Goal: Find specific page/section: Find specific page/section

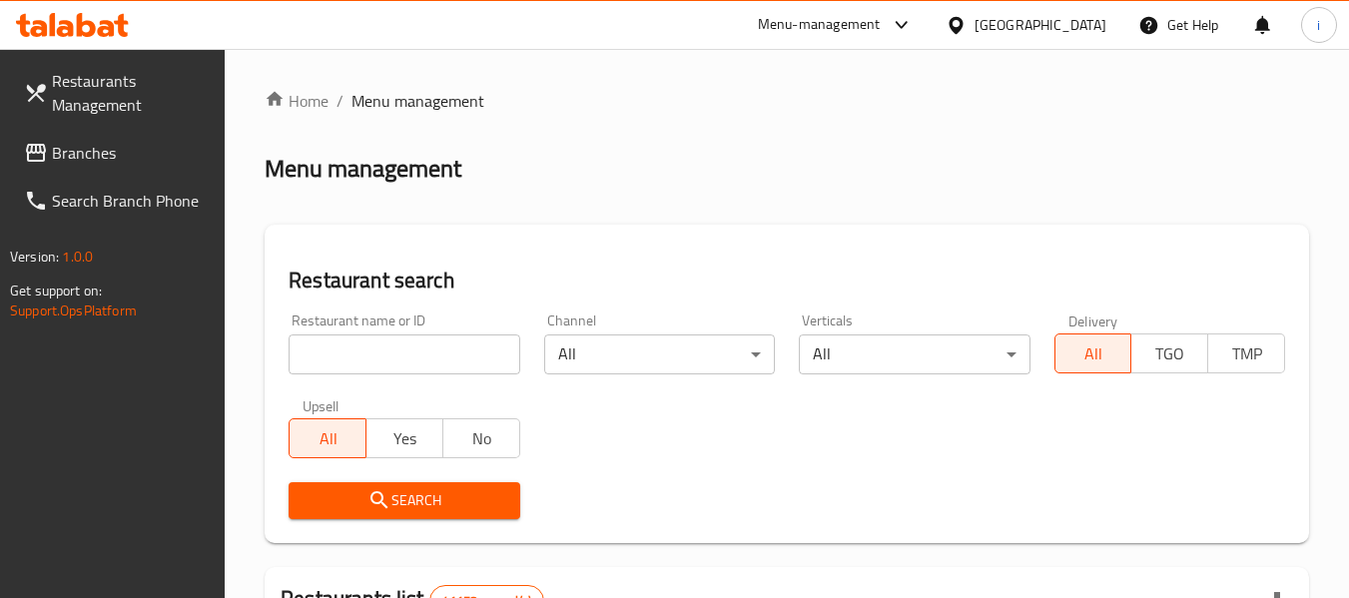
click at [1008, 25] on div "[GEOGRAPHIC_DATA]" at bounding box center [1040, 25] width 132 height 22
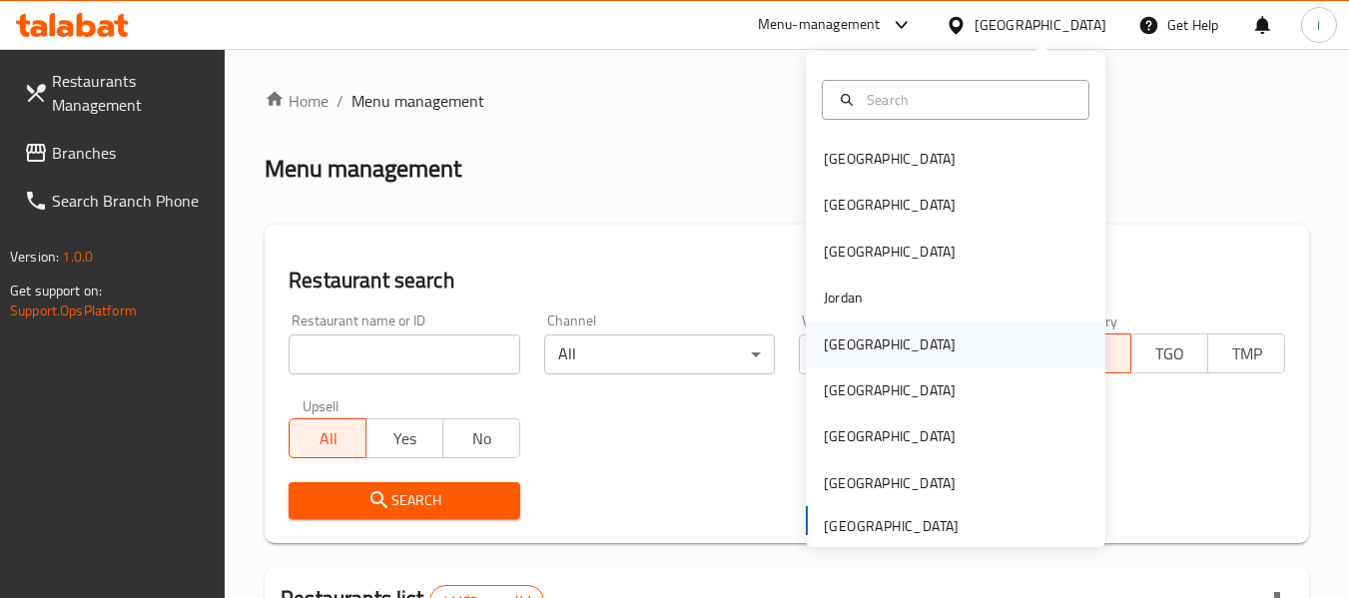
click at [848, 344] on div "[GEOGRAPHIC_DATA]" at bounding box center [890, 344] width 132 height 22
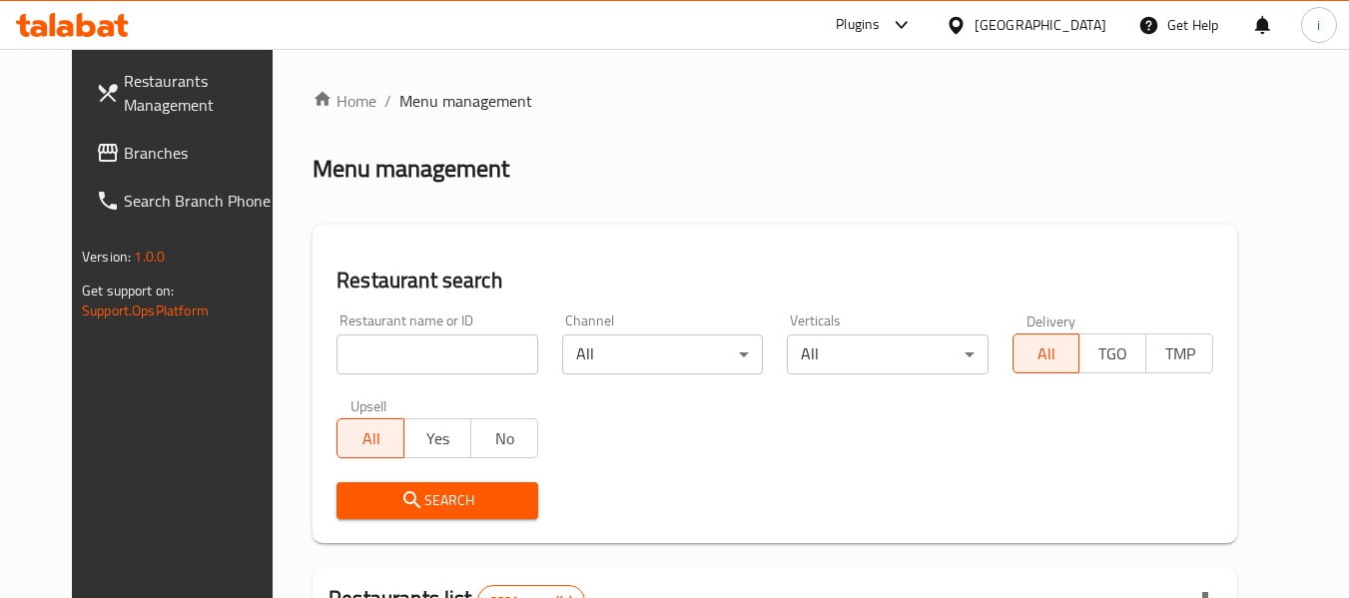
click at [124, 149] on span "Branches" at bounding box center [203, 153] width 158 height 24
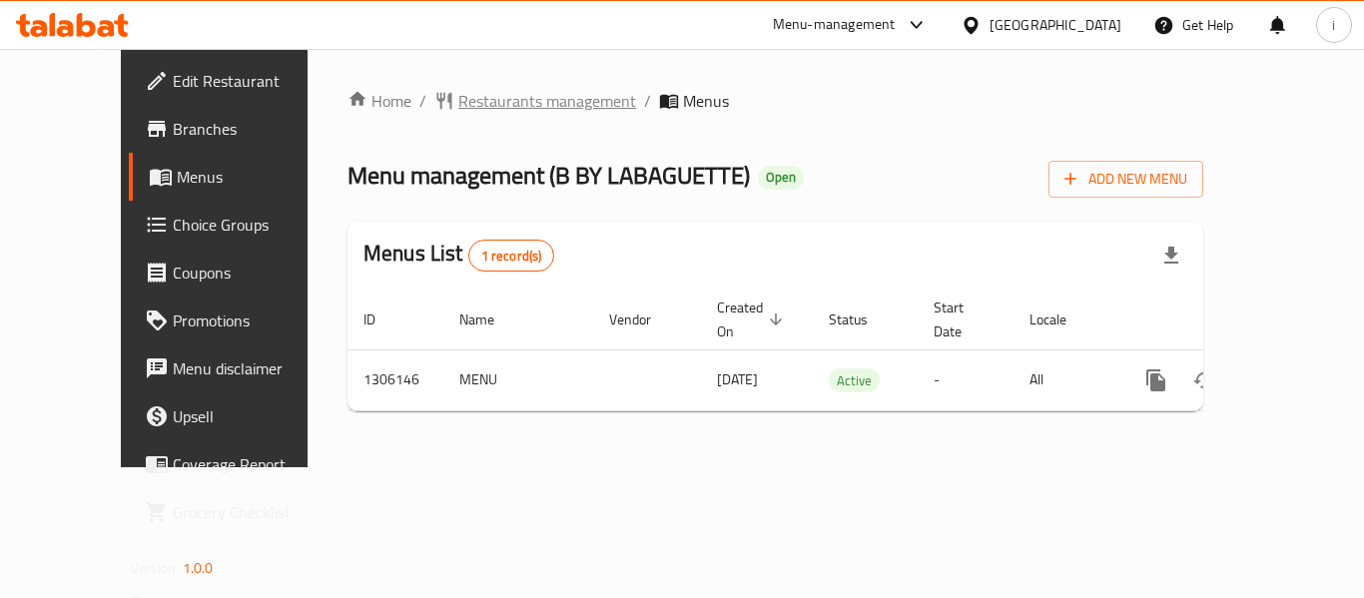
click at [458, 89] on span "Restaurants management" at bounding box center [547, 101] width 178 height 24
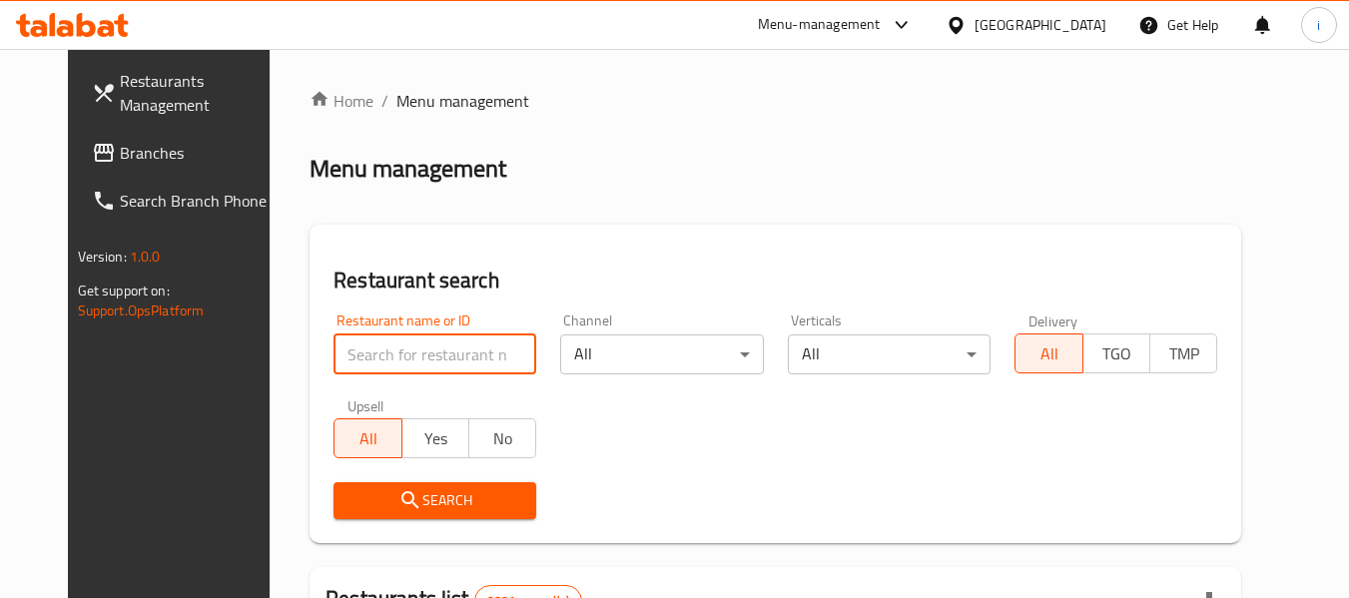
click at [415, 352] on input "search" at bounding box center [434, 354] width 203 height 40
paste input "703965"
type input "703965"
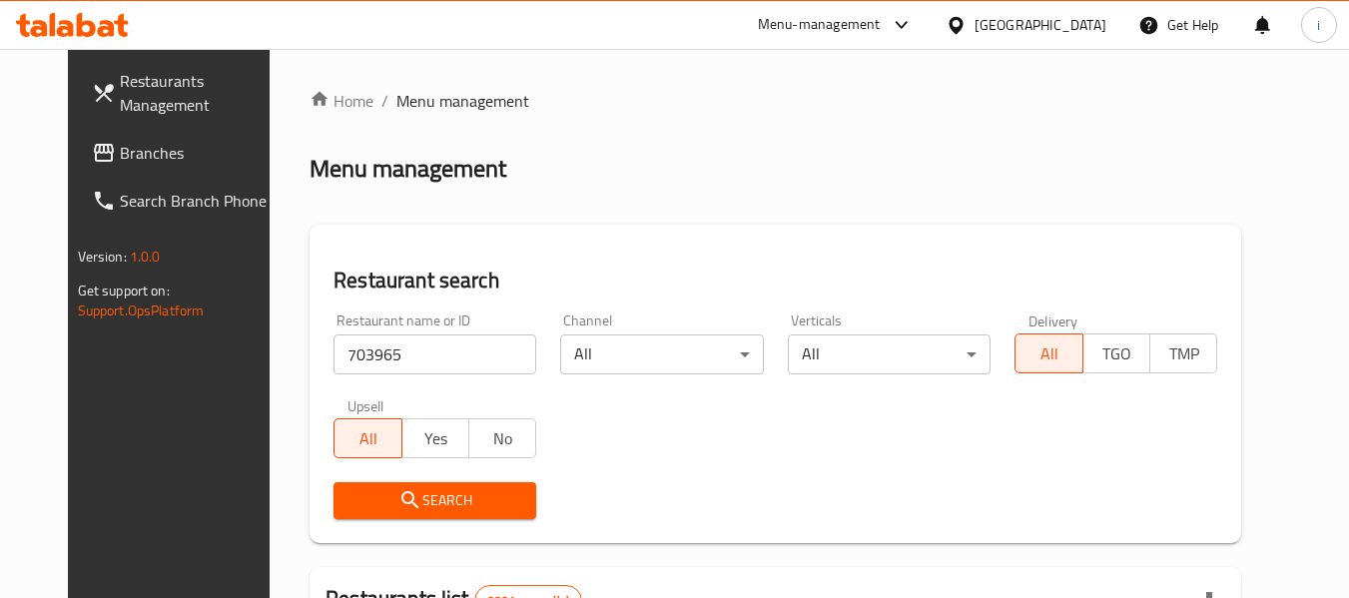
click at [359, 497] on span "Search" at bounding box center [434, 500] width 171 height 25
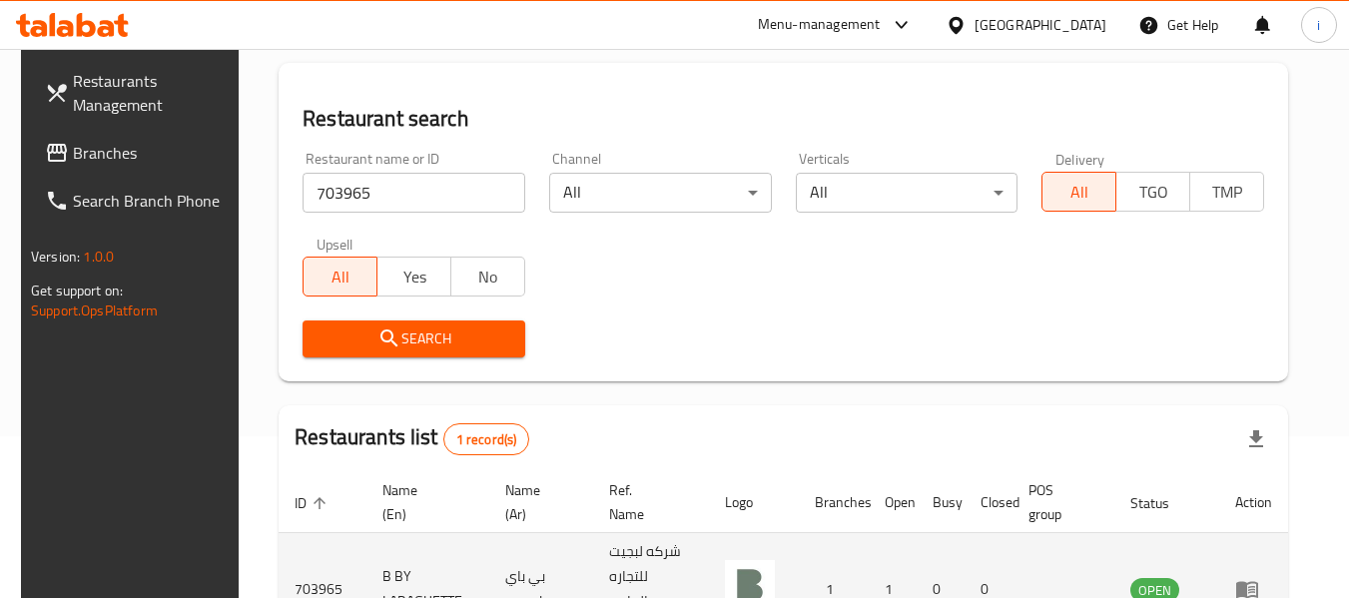
scroll to position [292, 0]
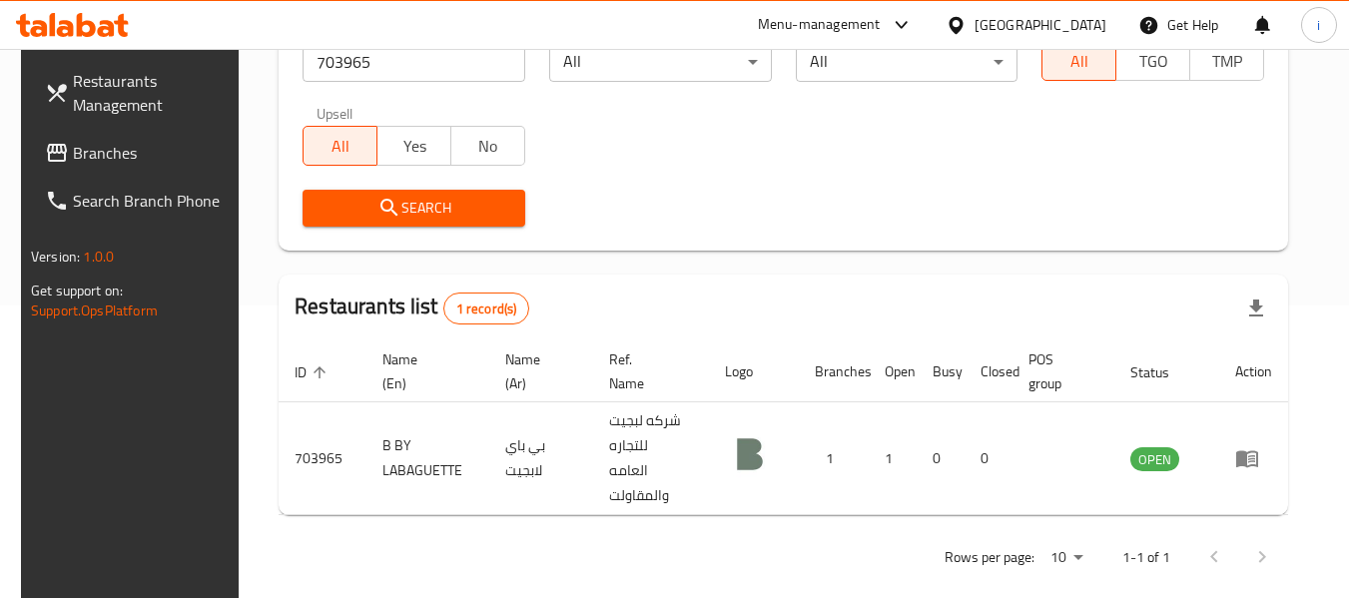
click at [974, 27] on div at bounding box center [959, 25] width 29 height 22
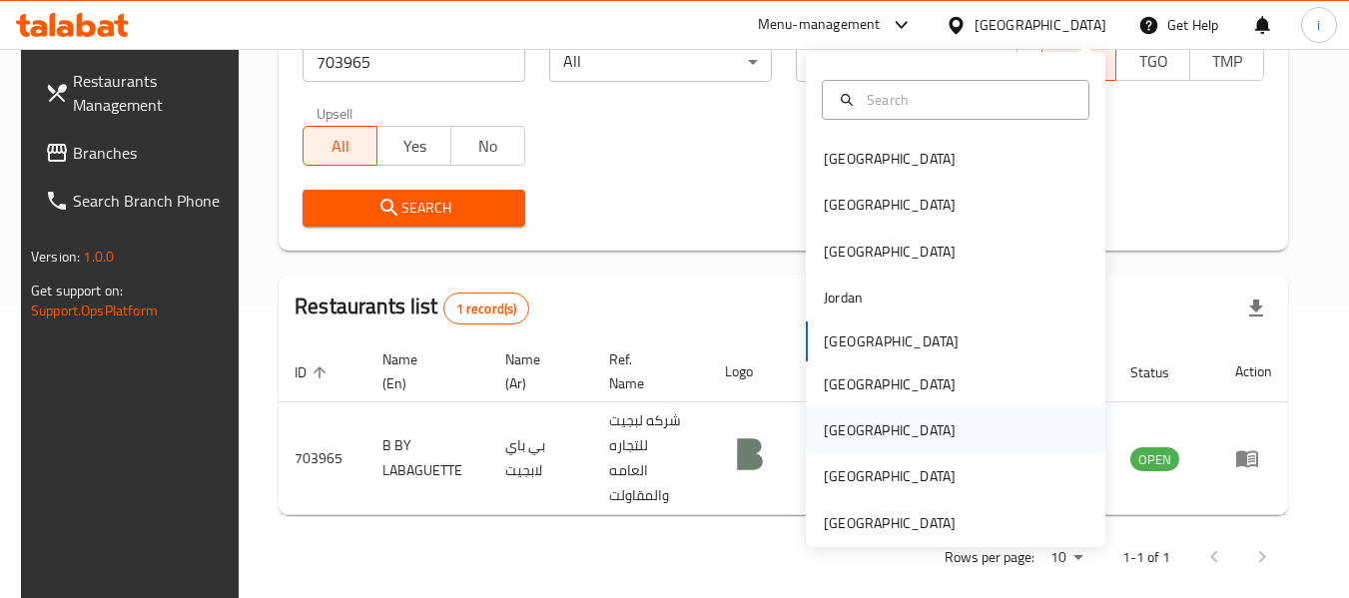
click at [858, 429] on div "Qatar" at bounding box center [890, 430] width 164 height 46
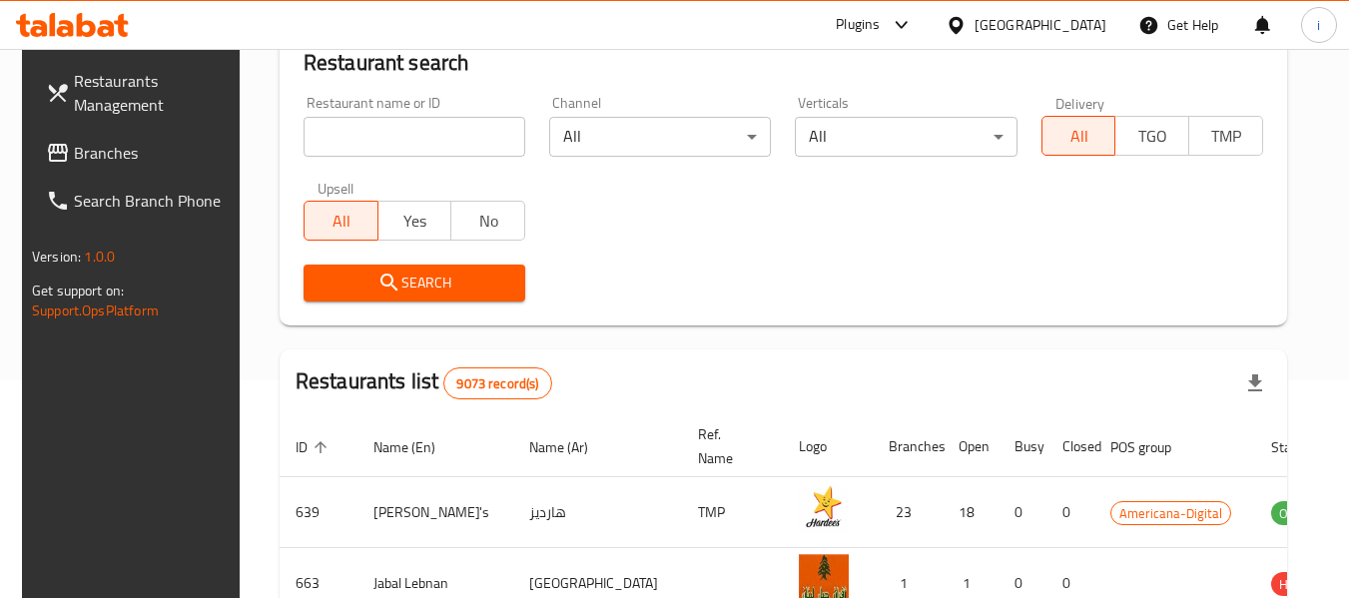
scroll to position [292, 0]
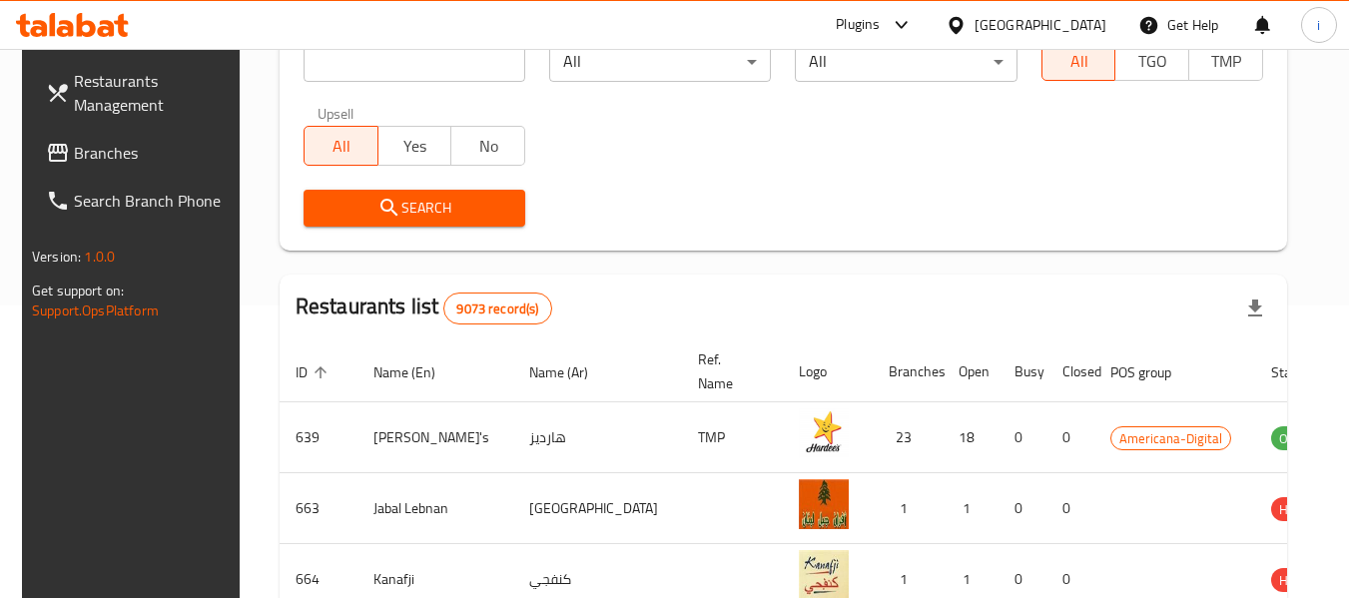
click at [78, 165] on span "Branches" at bounding box center [153, 153] width 158 height 24
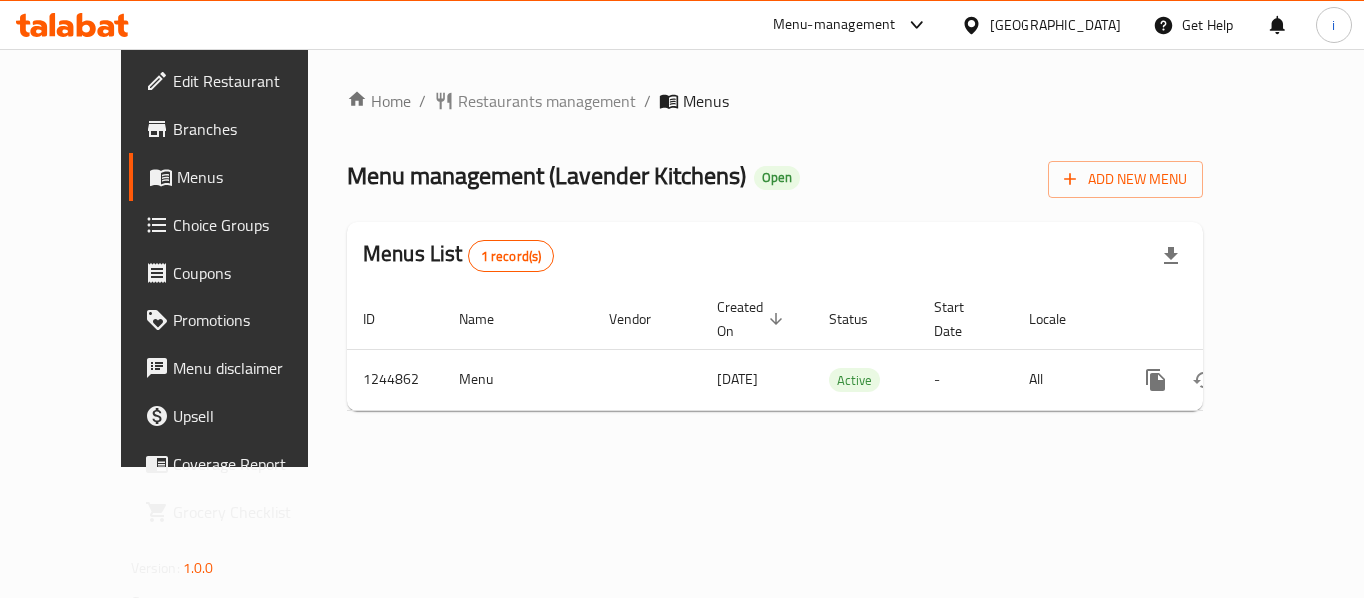
click at [989, 22] on div at bounding box center [974, 25] width 29 height 22
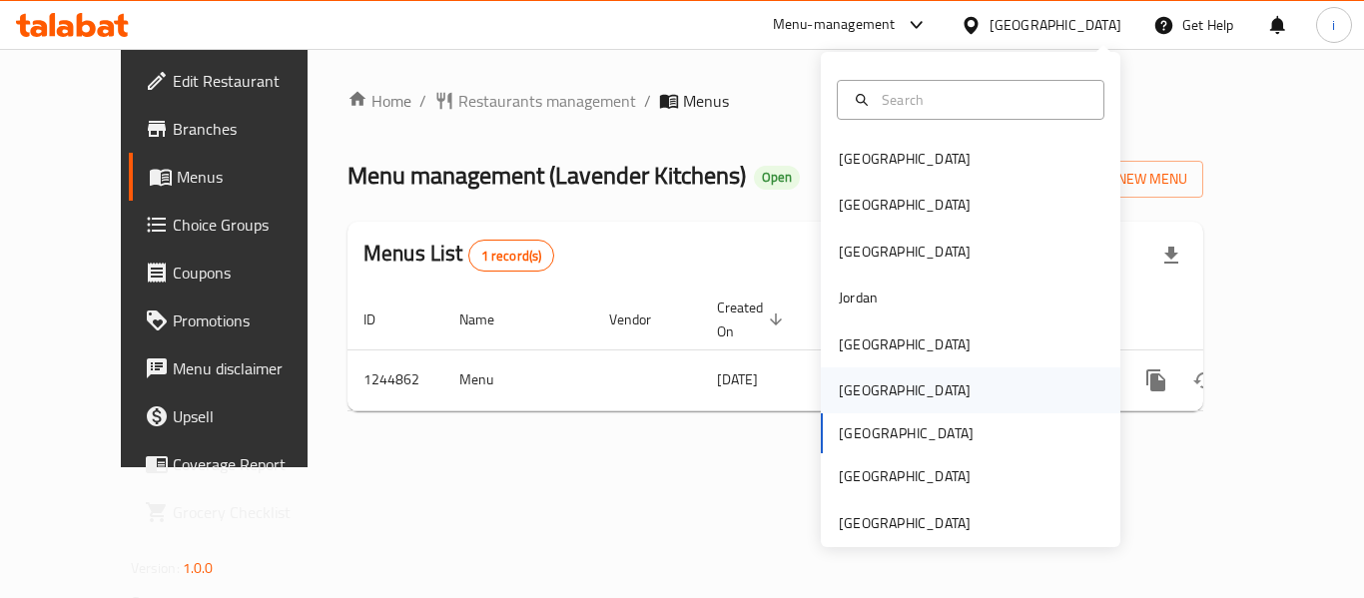
click at [854, 383] on div "[GEOGRAPHIC_DATA]" at bounding box center [905, 390] width 132 height 22
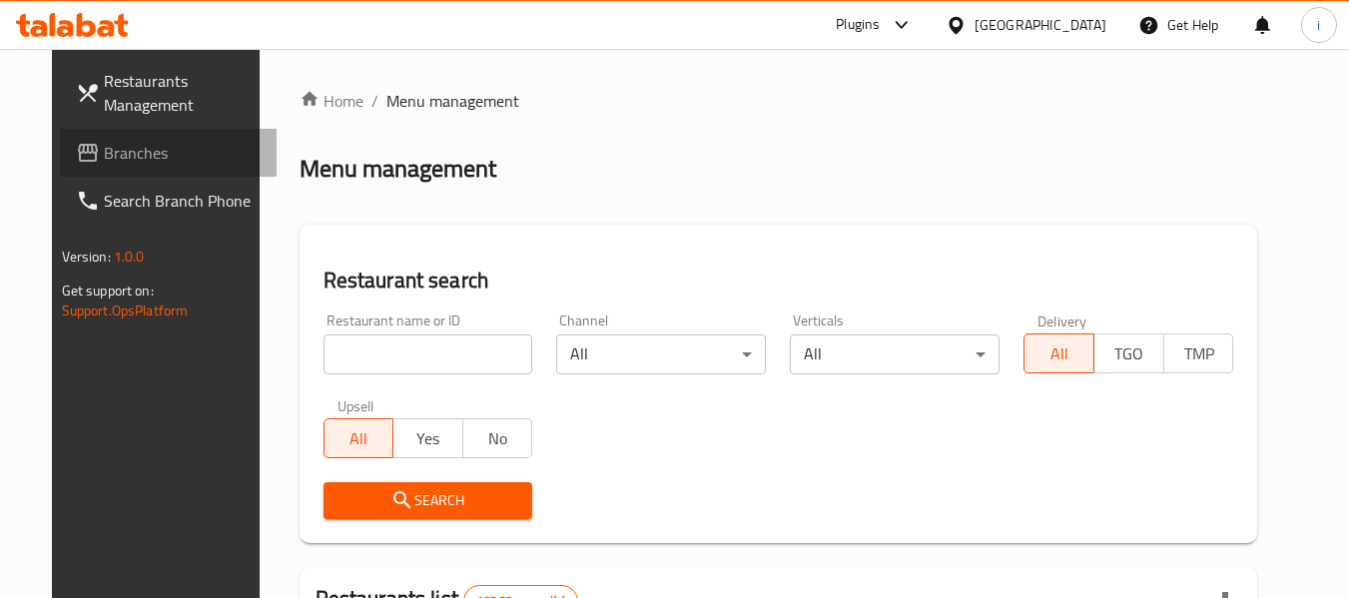
click at [104, 162] on span "Branches" at bounding box center [183, 153] width 158 height 24
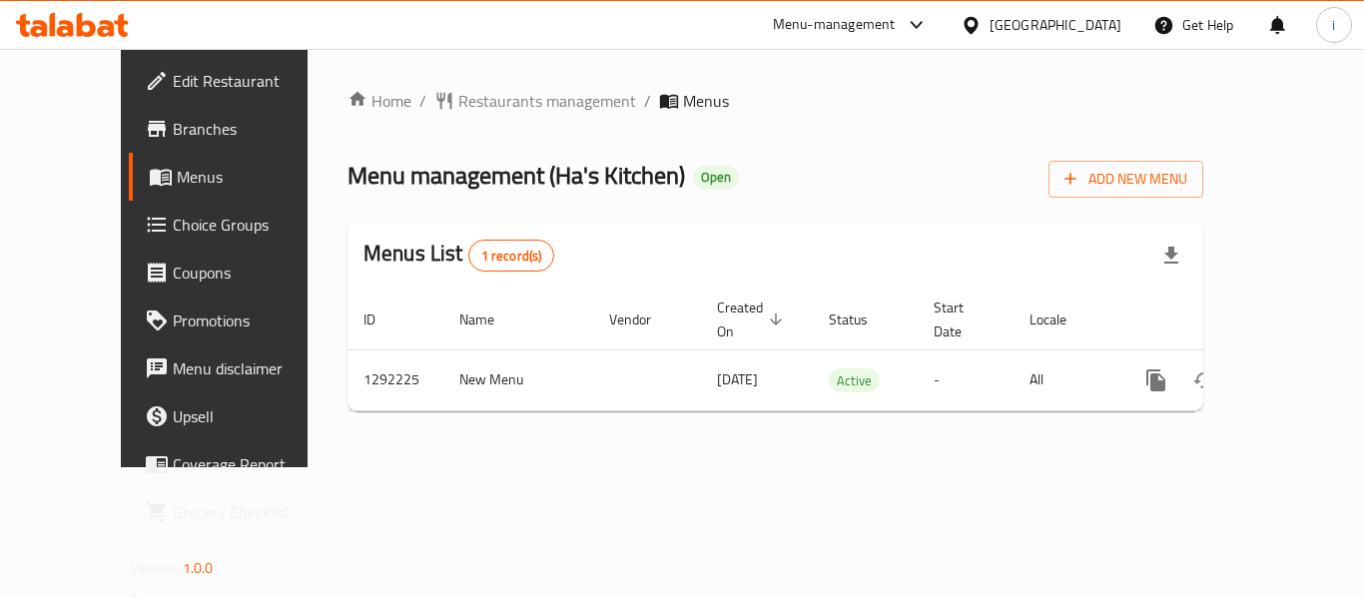
click at [1092, 23] on div "[GEOGRAPHIC_DATA]" at bounding box center [1055, 25] width 132 height 22
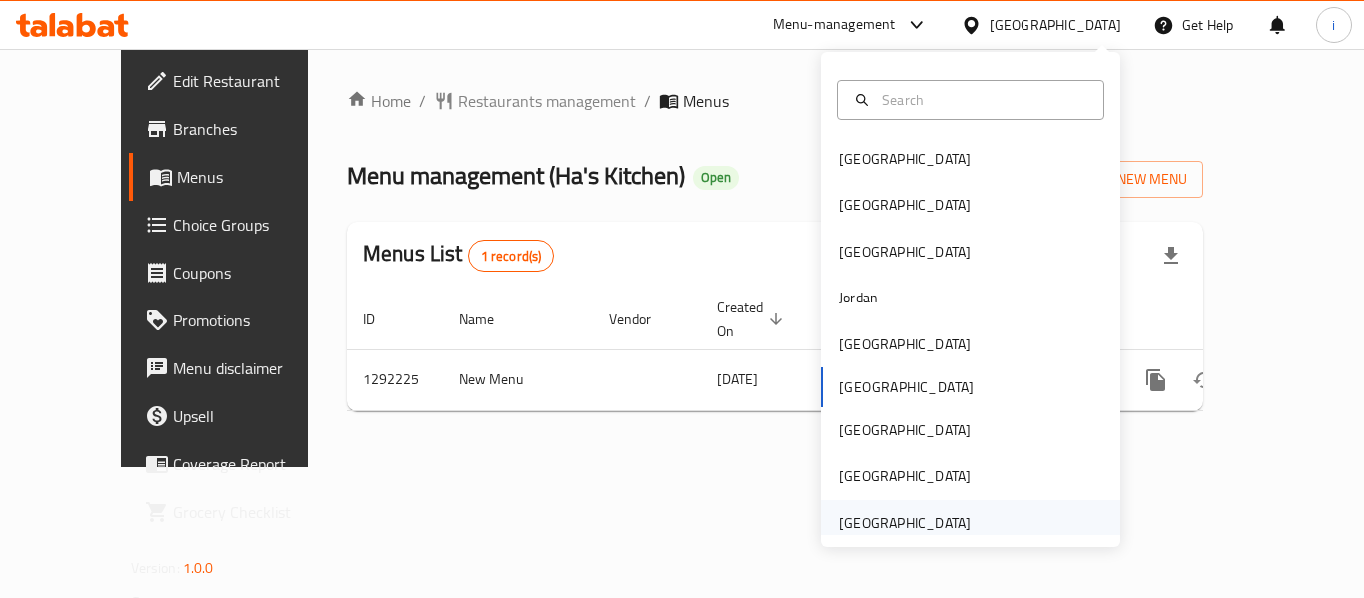
click at [900, 516] on div "[GEOGRAPHIC_DATA]" at bounding box center [905, 523] width 132 height 22
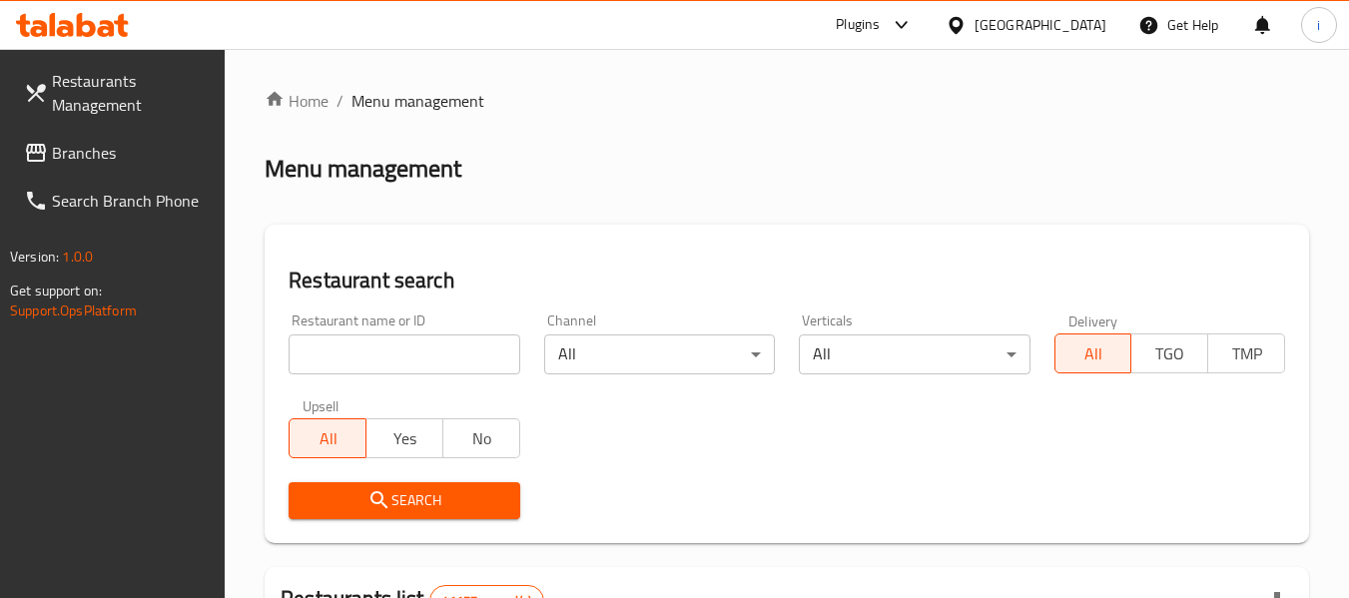
click at [117, 141] on span "Branches" at bounding box center [131, 153] width 158 height 24
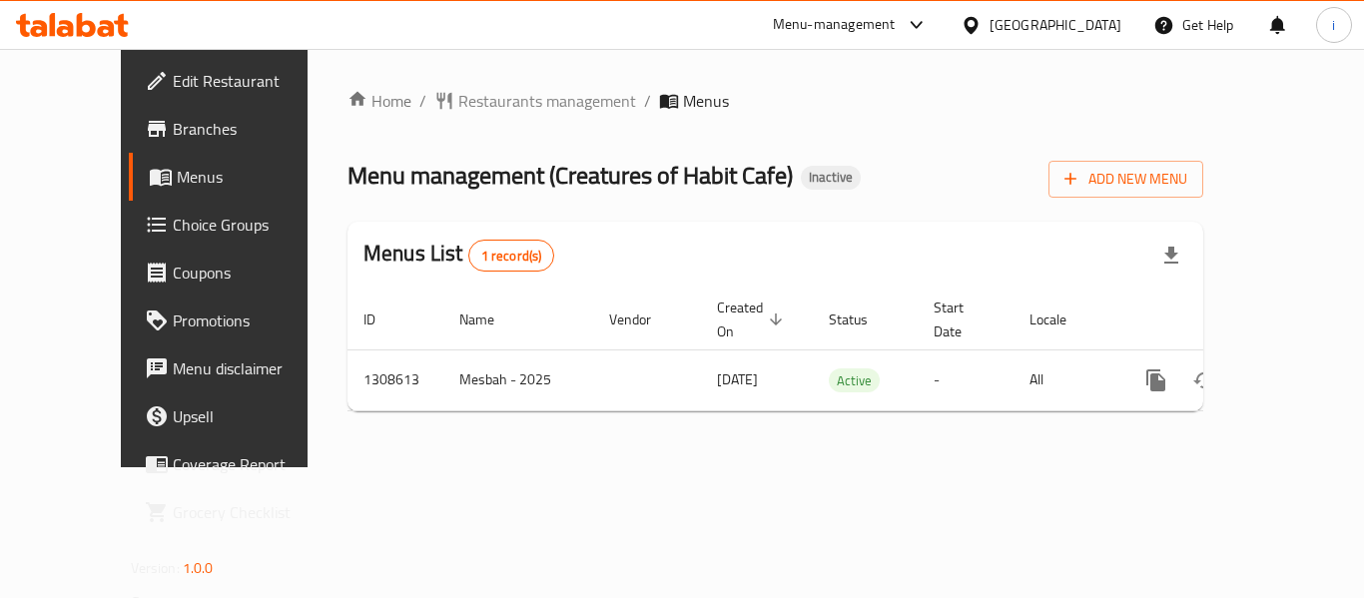
click at [1001, 36] on div "United Arab Emirates" at bounding box center [1055, 25] width 132 height 22
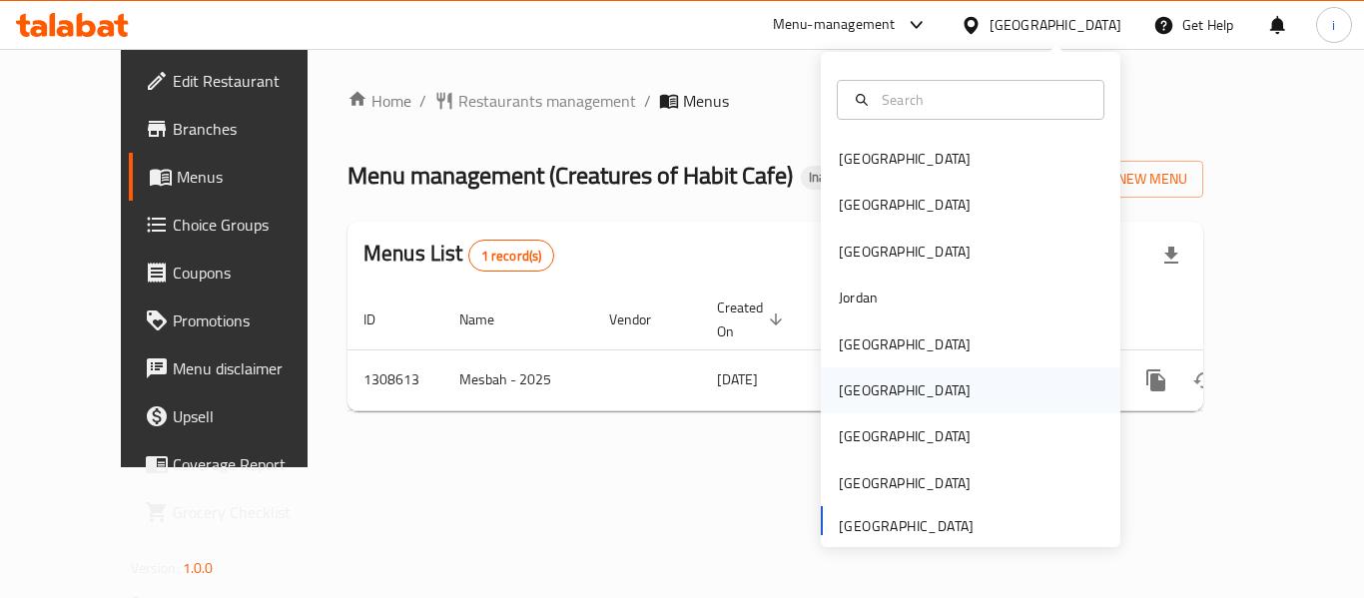
click at [839, 392] on div "[GEOGRAPHIC_DATA]" at bounding box center [905, 390] width 132 height 22
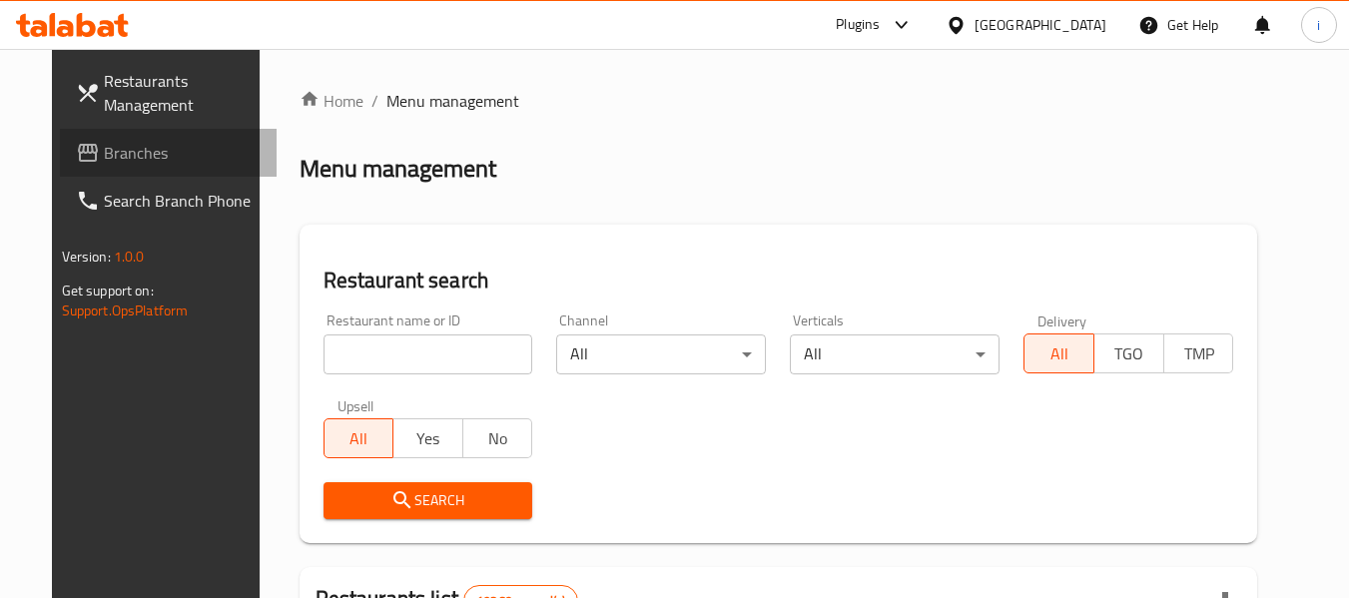
click at [132, 153] on span "Branches" at bounding box center [183, 153] width 158 height 24
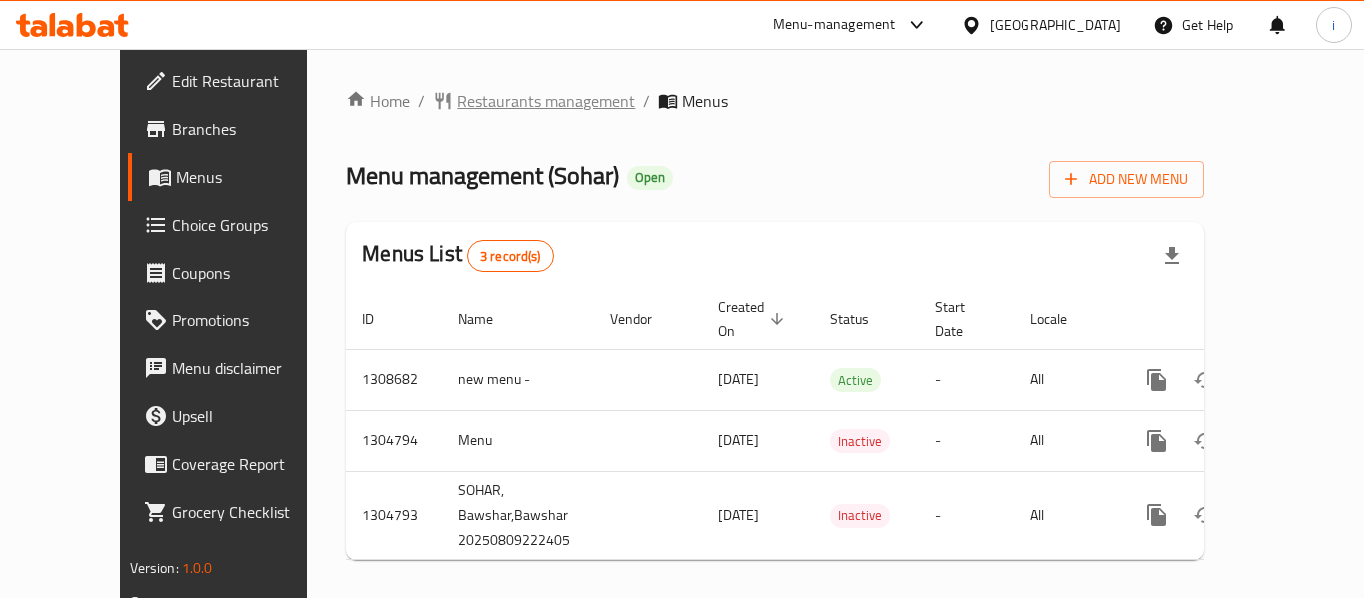
click at [457, 99] on span "Restaurants management" at bounding box center [546, 101] width 178 height 24
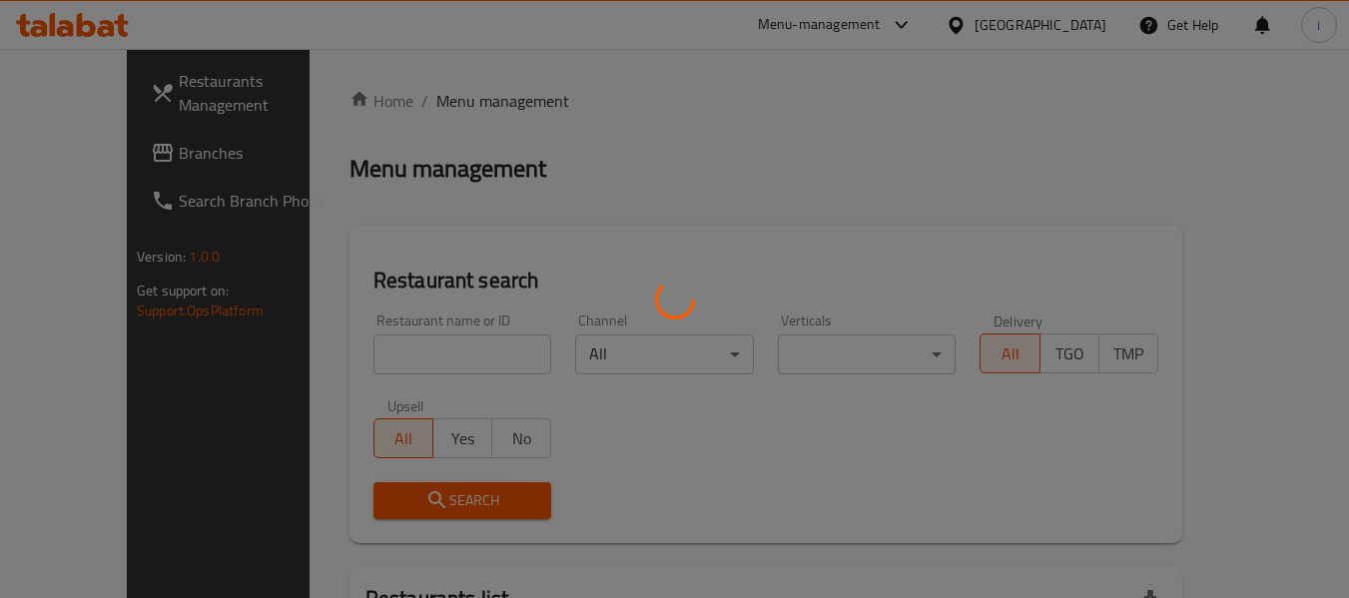
click at [382, 342] on div at bounding box center [674, 299] width 1349 height 598
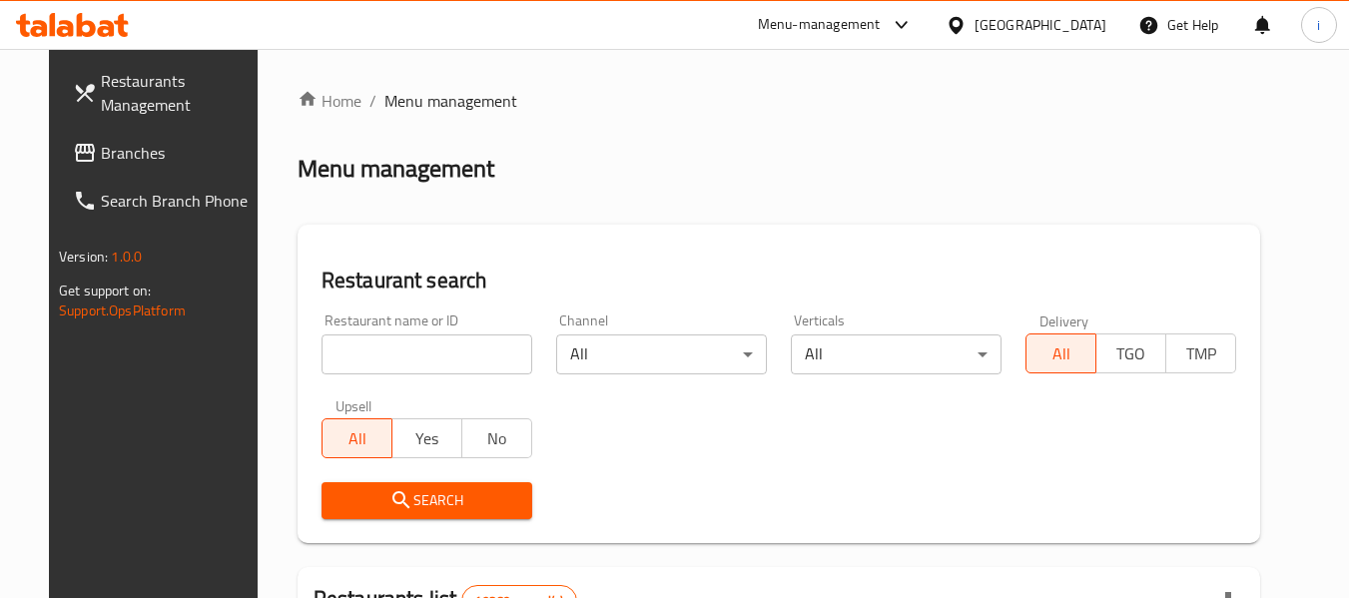
click at [382, 355] on input "search" at bounding box center [426, 354] width 211 height 40
paste input "703241"
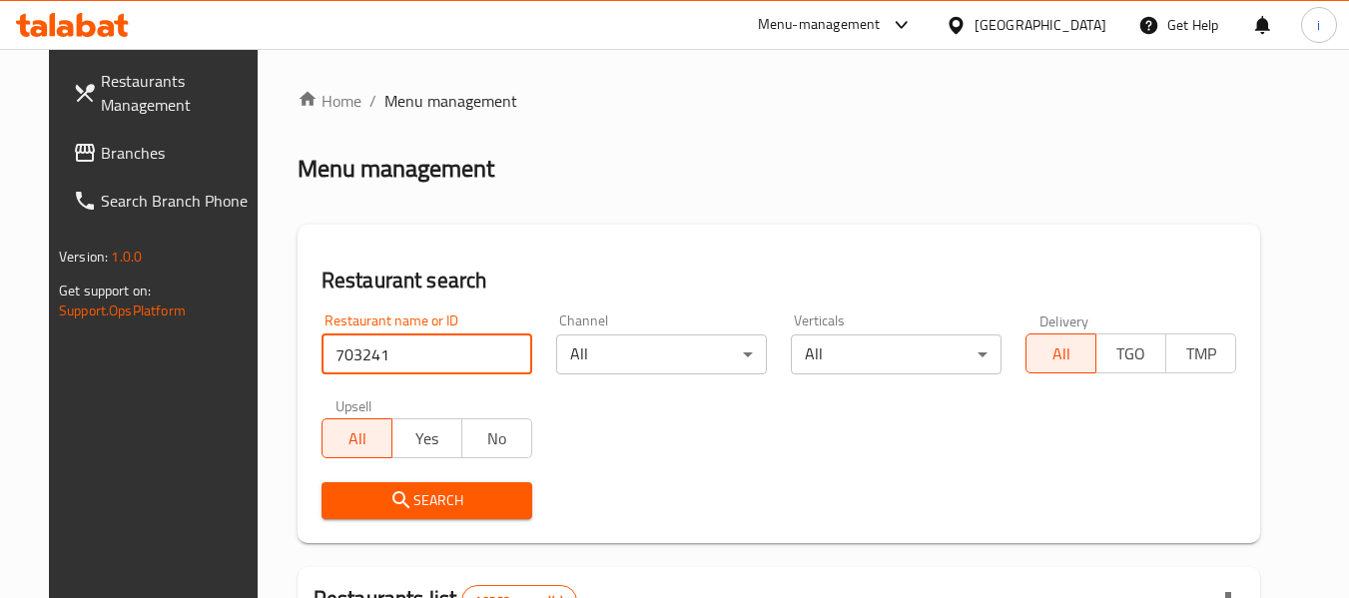
type input "703241"
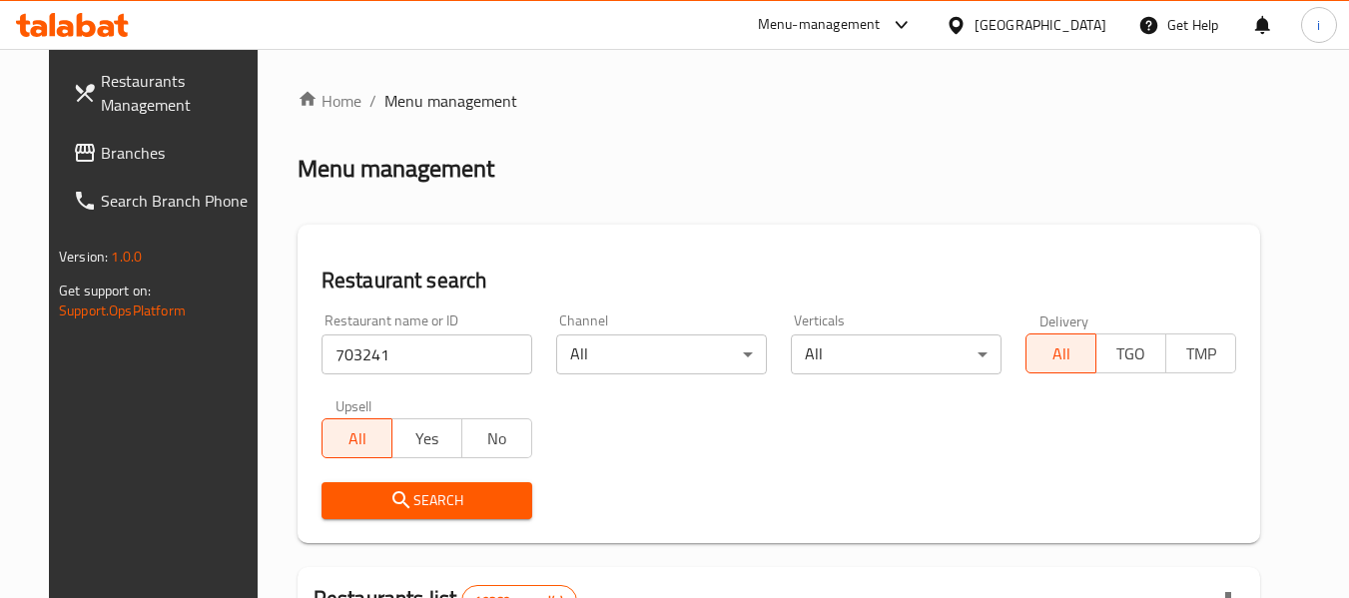
click at [338, 486] on button "Search" at bounding box center [426, 500] width 211 height 37
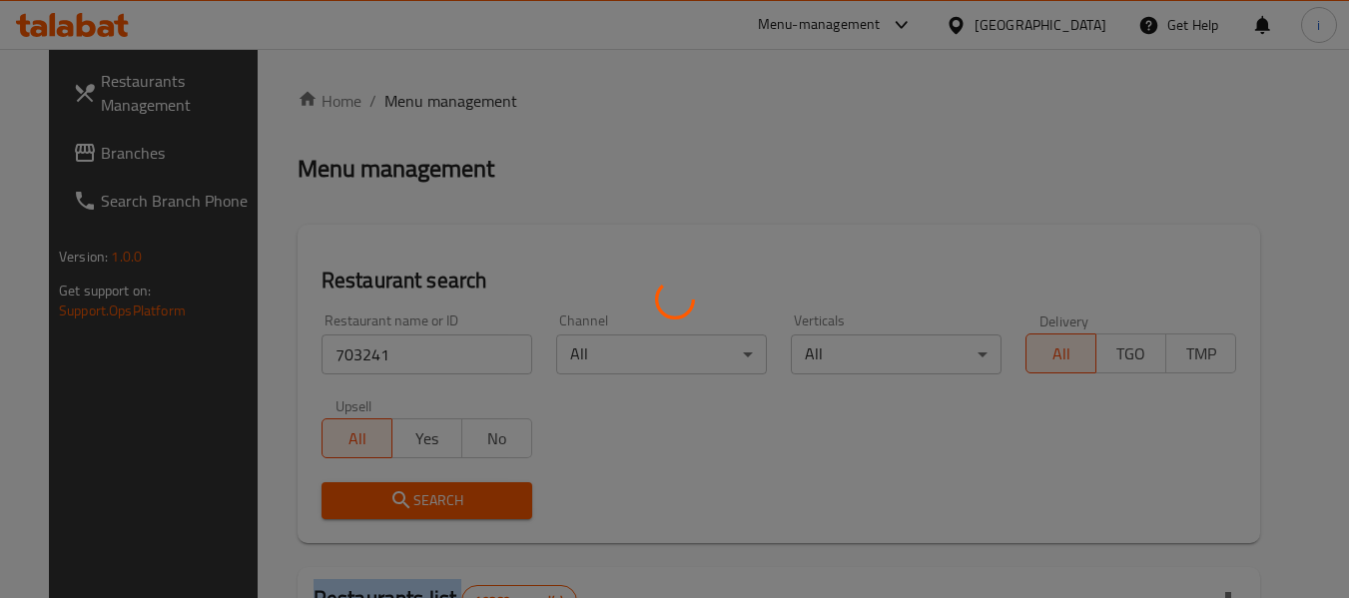
click at [338, 486] on div at bounding box center [674, 299] width 1349 height 598
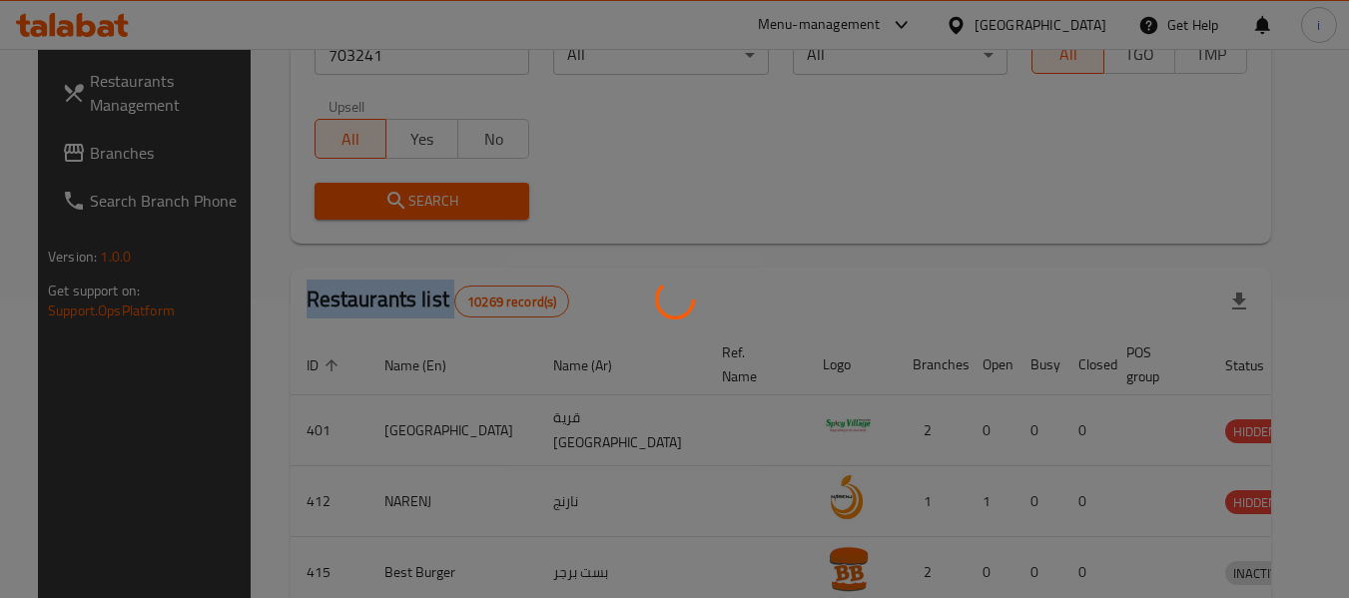
scroll to position [292, 0]
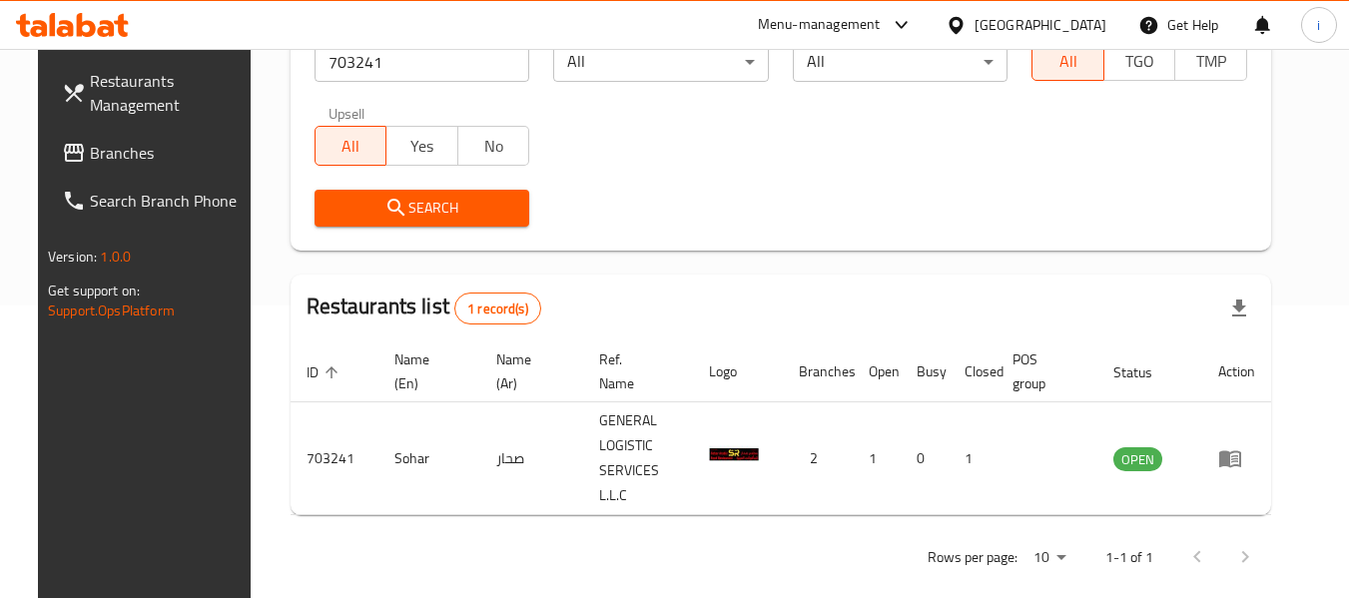
click at [392, 558] on div "Rows per page: 10 1-1 of 1" at bounding box center [780, 557] width 980 height 52
